Goal: Task Accomplishment & Management: Manage account settings

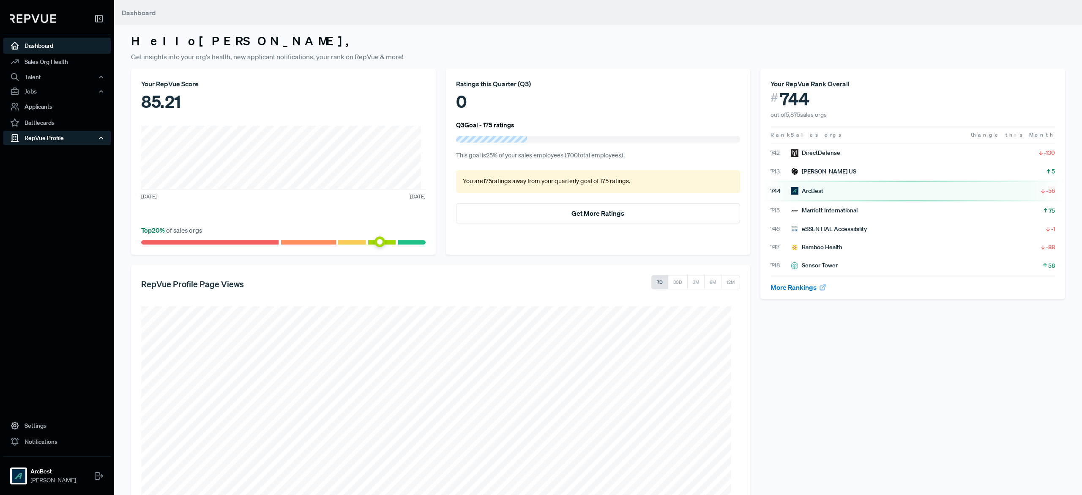
click at [56, 137] on div "RepVue Profile" at bounding box center [56, 138] width 107 height 14
click at [43, 46] on link "Dashboard" at bounding box center [56, 46] width 107 height 16
click at [39, 59] on link "Sales Org Health" at bounding box center [56, 62] width 107 height 16
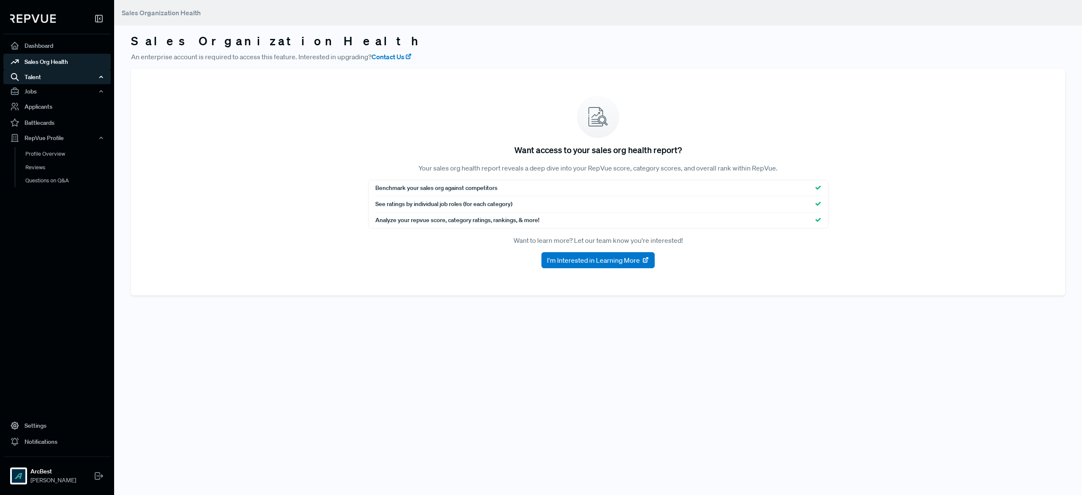
click at [41, 79] on div "Talent" at bounding box center [56, 77] width 107 height 14
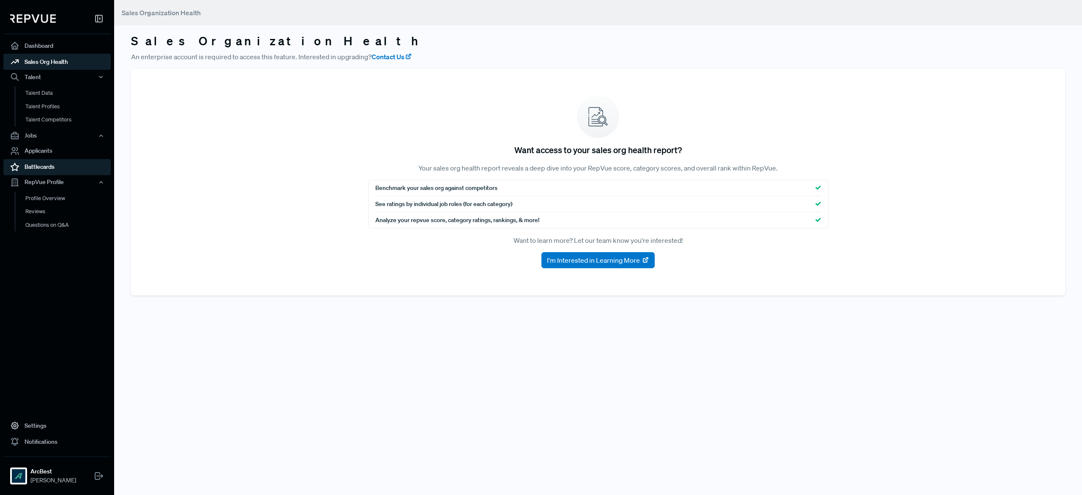
click at [58, 169] on link "Battlecards" at bounding box center [56, 167] width 107 height 16
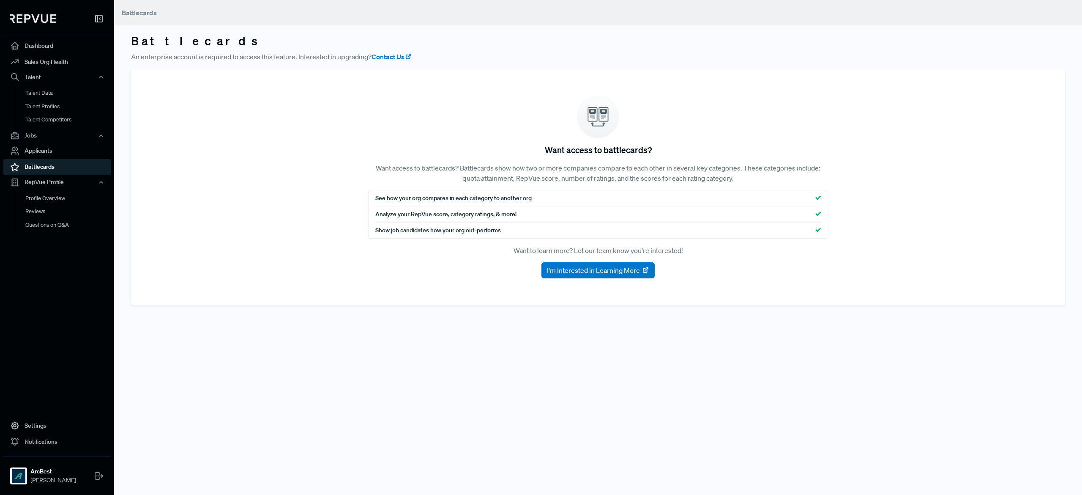
click at [51, 15] on img at bounding box center [33, 18] width 46 height 8
click at [49, 473] on strong "ArcBest" at bounding box center [53, 471] width 46 height 9
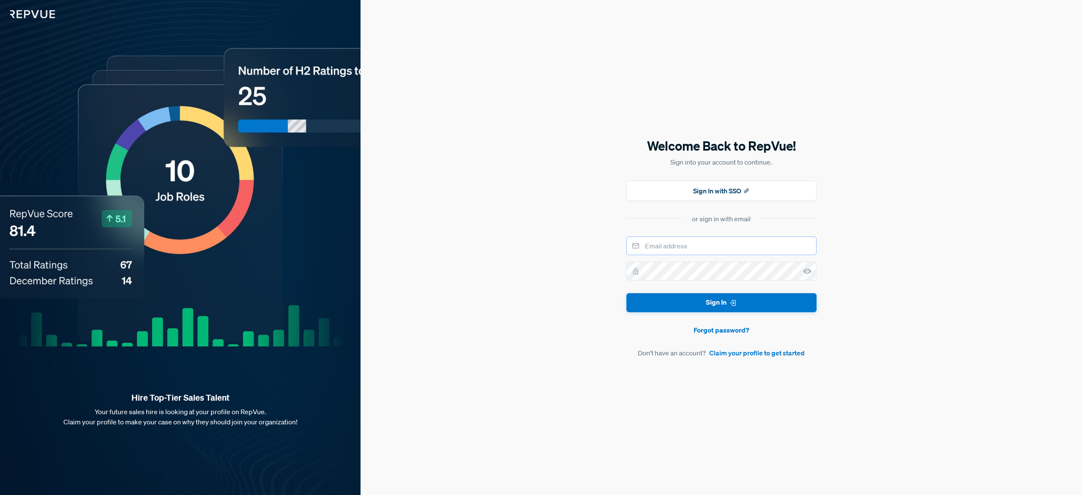
click at [656, 245] on input "email" at bounding box center [721, 245] width 190 height 19
type input "[EMAIL_ADDRESS][DOMAIN_NAME]"
click at [682, 304] on button "Sign In" at bounding box center [721, 302] width 190 height 19
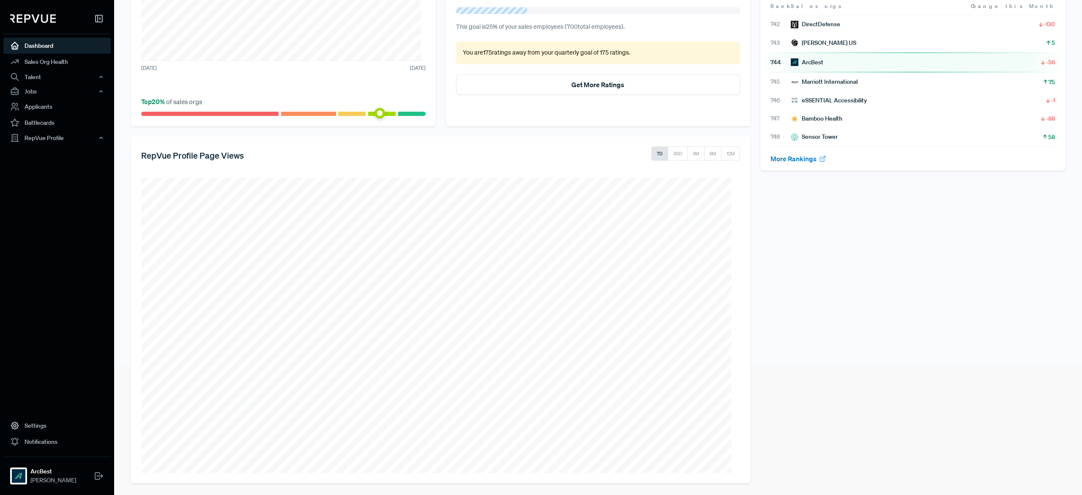
scroll to position [130, 0]
click at [36, 423] on link "Settings" at bounding box center [56, 425] width 107 height 16
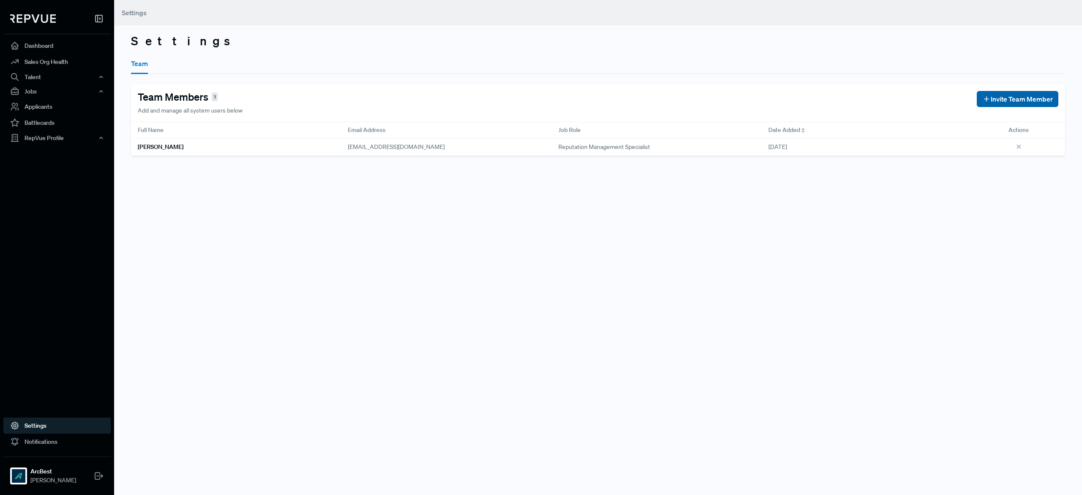
click at [984, 98] on use at bounding box center [986, 98] width 5 height 5
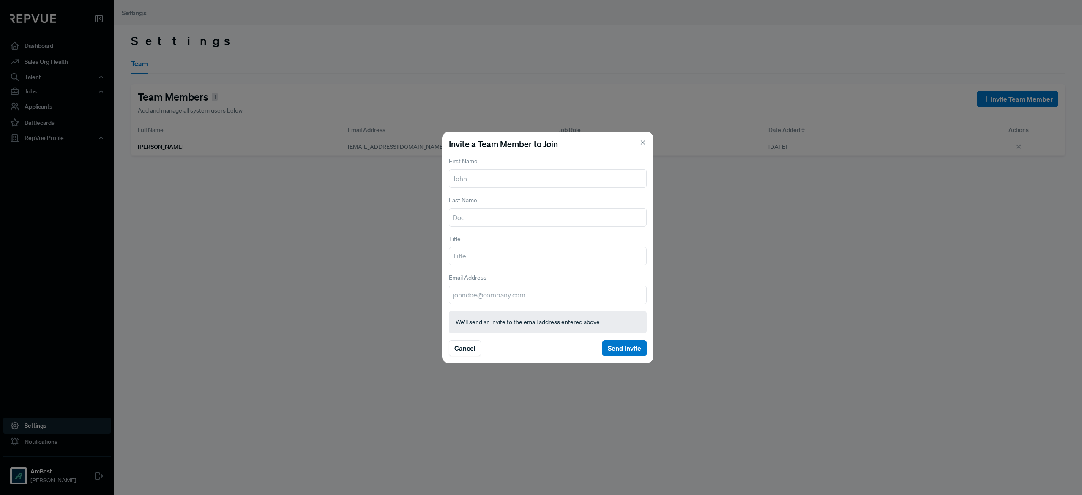
click at [503, 177] on input "text" at bounding box center [548, 178] width 198 height 19
type input "Lauren"
type input "Turner"
click at [477, 256] on input "text" at bounding box center [548, 256] width 198 height 19
type input "Senior Manager, Talent Aquisition"
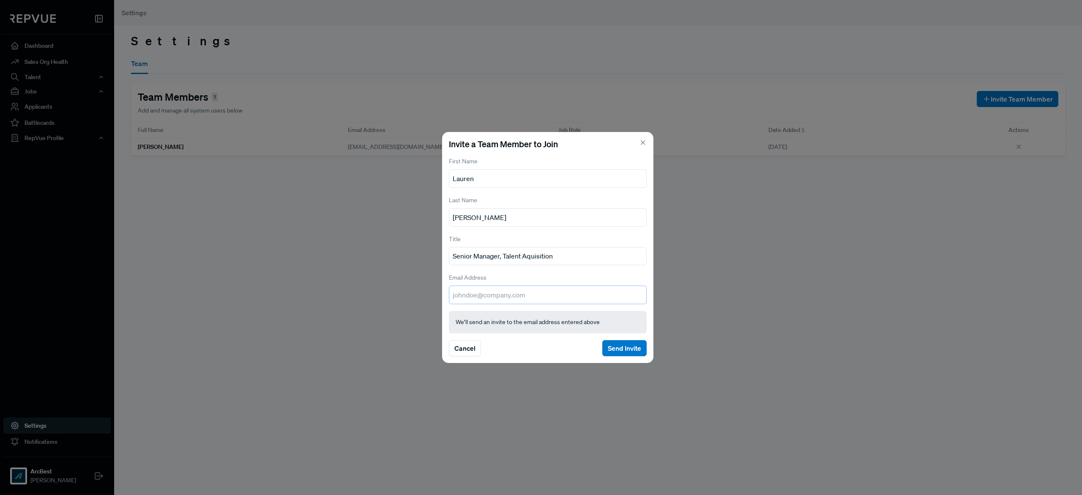
click at [472, 302] on input "email" at bounding box center [548, 294] width 198 height 19
type input "[EMAIL_ADDRESS][DOMAIN_NAME]"
click at [623, 344] on button "Send Invite" at bounding box center [624, 348] width 44 height 16
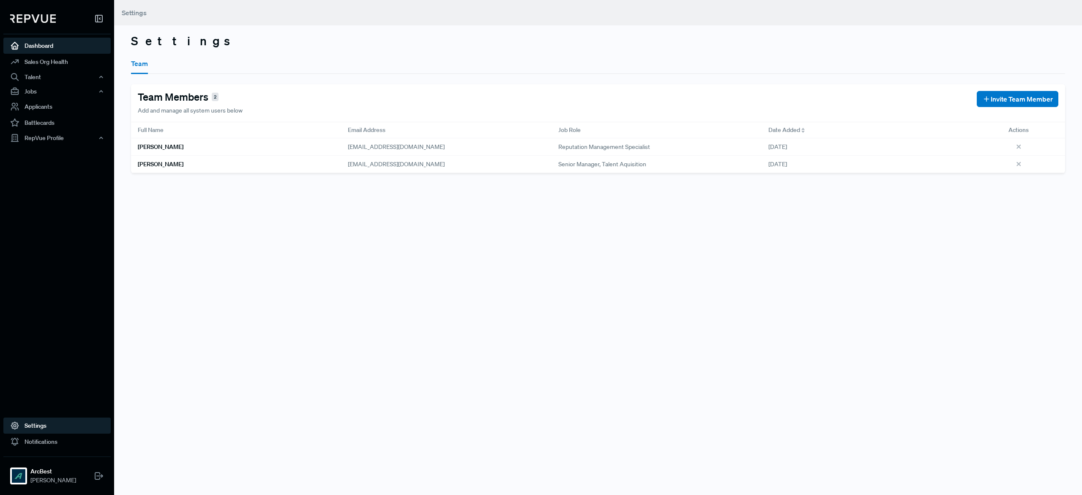
click at [45, 44] on link "Dashboard" at bounding box center [56, 46] width 107 height 16
